Goal: Information Seeking & Learning: Check status

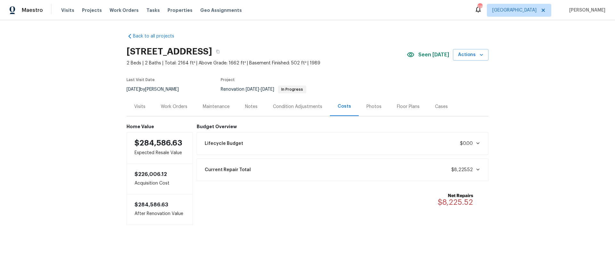
click at [393, 170] on div "Current Repair Total $8,225.52" at bounding box center [343, 170] width 284 height 14
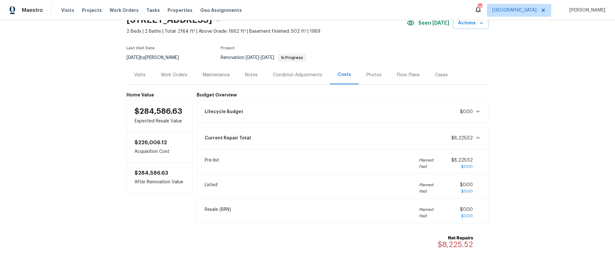
scroll to position [32, 0]
click at [470, 134] on div "Current Repair Total $8,225.52" at bounding box center [343, 138] width 284 height 14
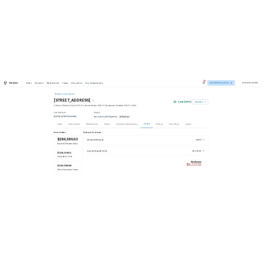
scroll to position [0, 0]
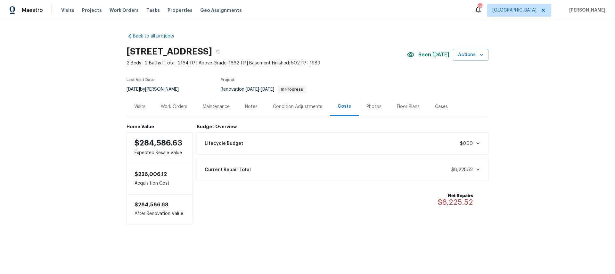
click at [337, 171] on div "Current Repair Total $8,225.52" at bounding box center [343, 170] width 284 height 14
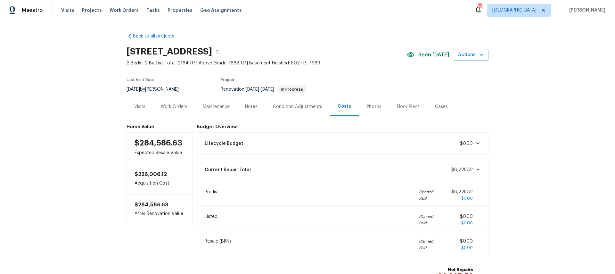
click at [324, 144] on div "Lifecycle Budget $0.00" at bounding box center [343, 143] width 284 height 14
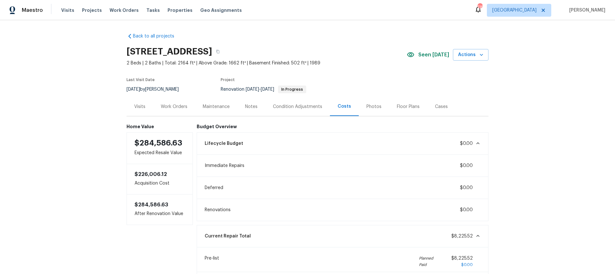
click at [324, 144] on div "Lifecycle Budget $0.00" at bounding box center [343, 143] width 284 height 14
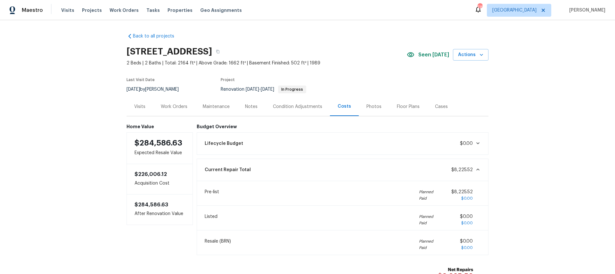
click at [319, 143] on div "Lifecycle Budget $0.00" at bounding box center [343, 143] width 284 height 14
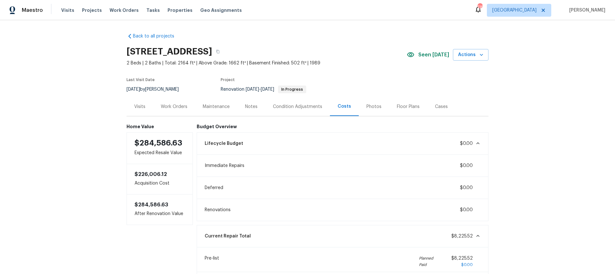
click at [324, 140] on div "Lifecycle Budget $0.00" at bounding box center [343, 143] width 284 height 14
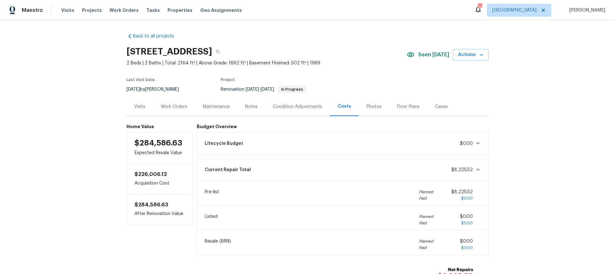
click at [313, 167] on div "Current Repair Total $8,225.52" at bounding box center [343, 170] width 284 height 14
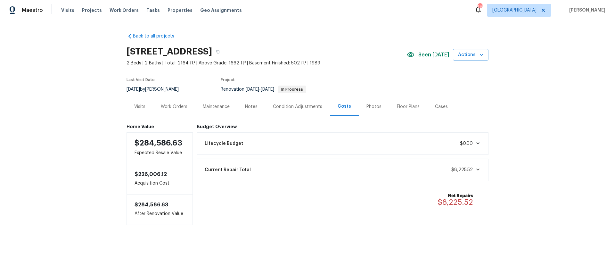
click at [326, 149] on div "Lifecycle Budget $0.00" at bounding box center [343, 143] width 284 height 14
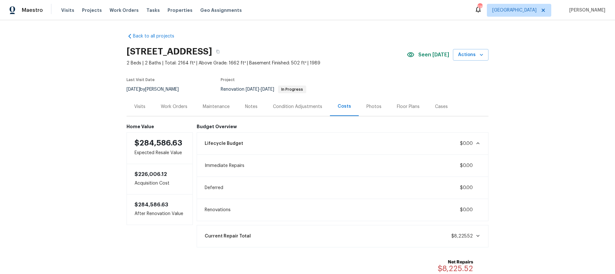
click at [230, 164] on span "Immediate Repairs" at bounding box center [225, 165] width 40 height 6
copy span "Immediate Repairs"
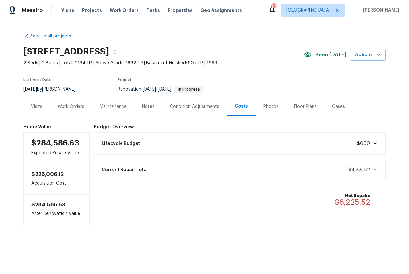
click at [188, 105] on div "Condition Adjustments" at bounding box center [194, 106] width 49 height 6
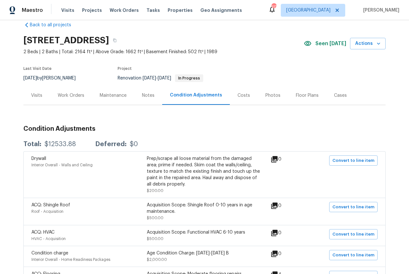
scroll to position [14, 0]
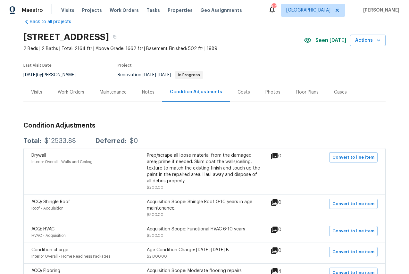
click at [239, 94] on div "Costs" at bounding box center [243, 92] width 12 height 6
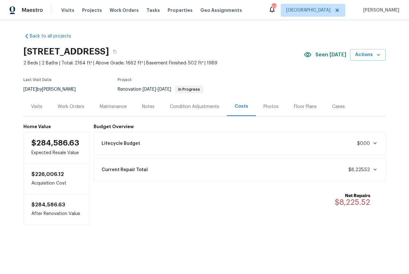
click at [193, 141] on div "Lifecycle Budget $0.00" at bounding box center [240, 143] width 284 height 14
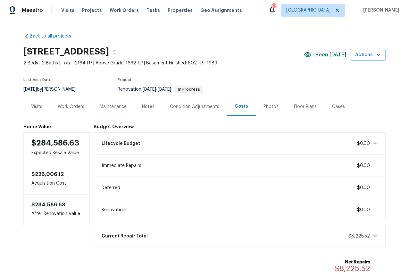
click at [195, 136] on div "Lifecycle Budget $0.00" at bounding box center [240, 143] width 292 height 22
click at [191, 146] on div "Lifecycle Budget $0.00" at bounding box center [240, 143] width 284 height 14
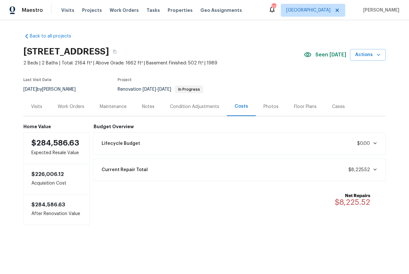
click at [195, 108] on div "Condition Adjustments" at bounding box center [194, 106] width 49 height 6
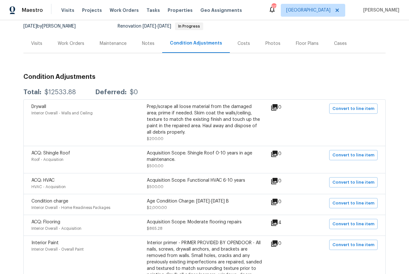
scroll to position [80, 0]
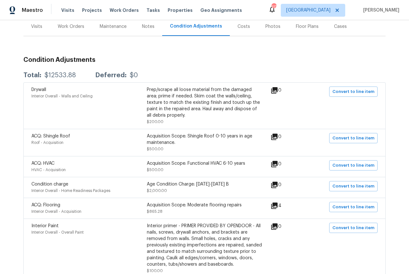
click at [242, 30] on div "Costs" at bounding box center [244, 26] width 28 height 19
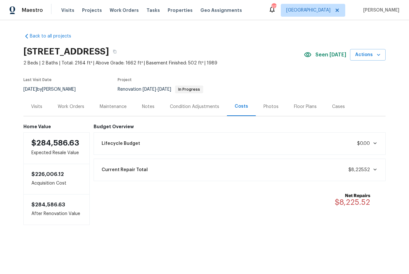
click at [168, 172] on div "Current Repair Total $8,225.52" at bounding box center [240, 170] width 284 height 14
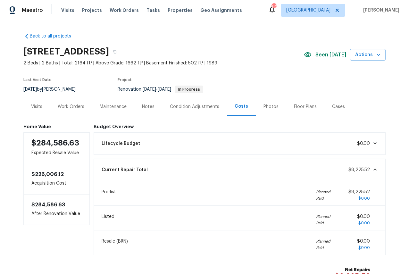
click at [169, 169] on div "Current Repair Total $8,225.52" at bounding box center [240, 170] width 284 height 14
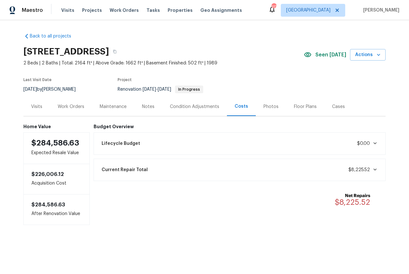
click at [169, 169] on div "Current Repair Total $8,225.52" at bounding box center [240, 170] width 284 height 14
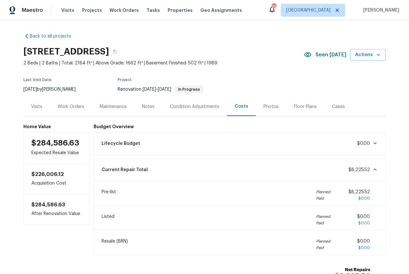
click at [169, 169] on div "Current Repair Total $8,225.52" at bounding box center [240, 170] width 284 height 14
